Goal: Go to known website: Access a specific website the user already knows

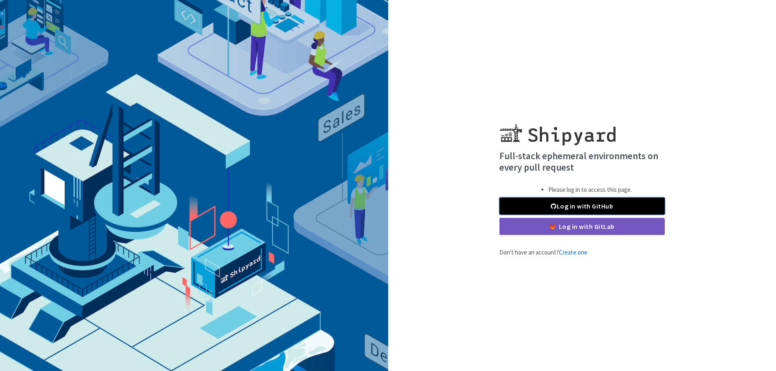
click at [569, 204] on link "Log in with GitHub" at bounding box center [582, 206] width 165 height 17
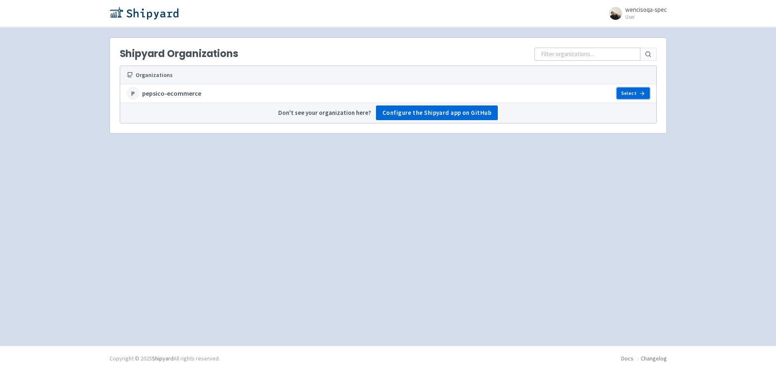
click at [646, 94] on link "Select" at bounding box center [633, 93] width 33 height 11
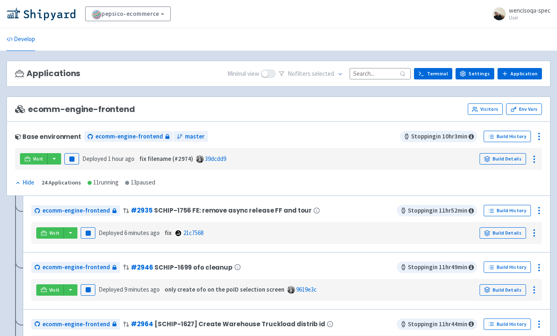
click at [392, 75] on input at bounding box center [380, 73] width 61 height 11
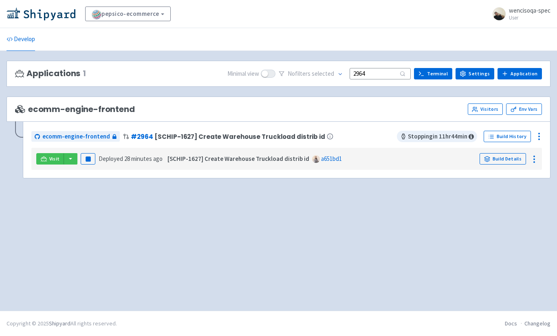
drag, startPoint x: 60, startPoint y: 1, endPoint x: 264, endPoint y: 24, distance: 205.5
click at [264, 24] on div "pepsico-ecommerce View Organizations wencisoqa-spec User Profile Sign out" at bounding box center [278, 14] width 557 height 28
drag, startPoint x: 374, startPoint y: 75, endPoint x: 341, endPoint y: 69, distance: 33.6
click at [342, 69] on div "No filter s selected 2964" at bounding box center [345, 74] width 132 height 13
type input "2973"
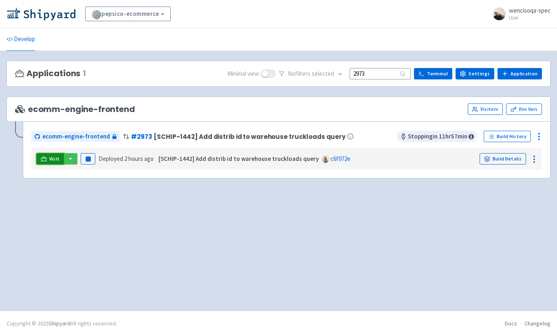
click at [50, 158] on span "Visit" at bounding box center [54, 159] width 11 height 7
